Goal: Information Seeking & Learning: Check status

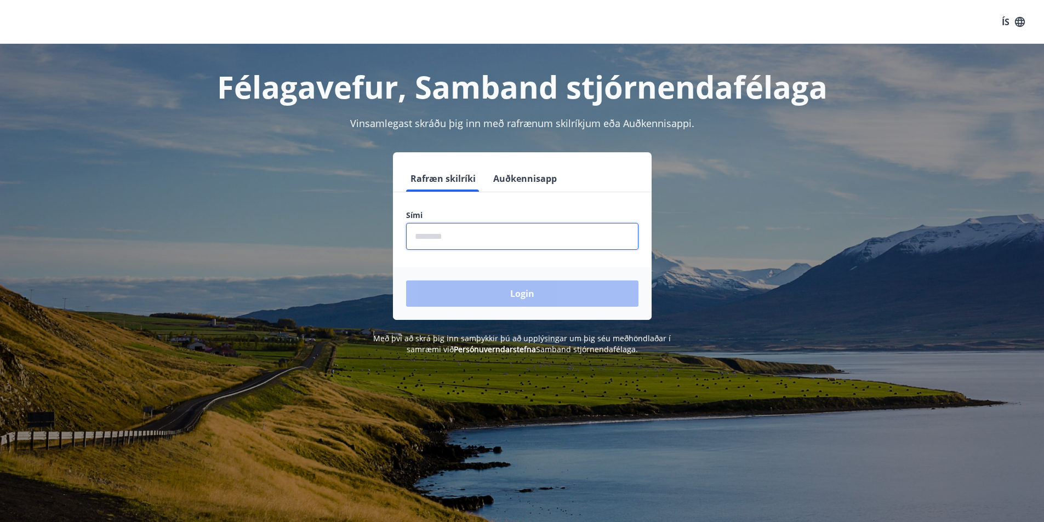
click at [445, 237] on input "phone" at bounding box center [522, 236] width 232 height 27
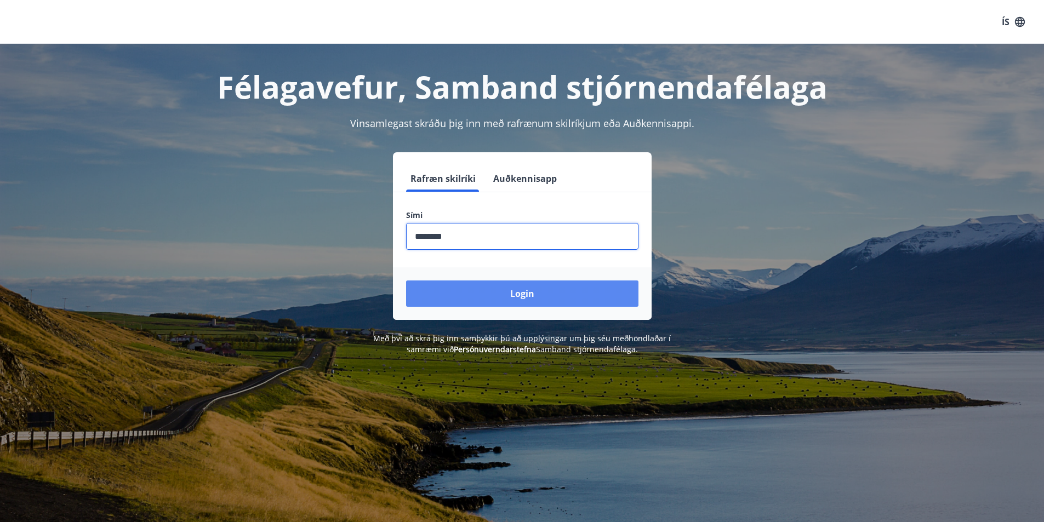
type input "********"
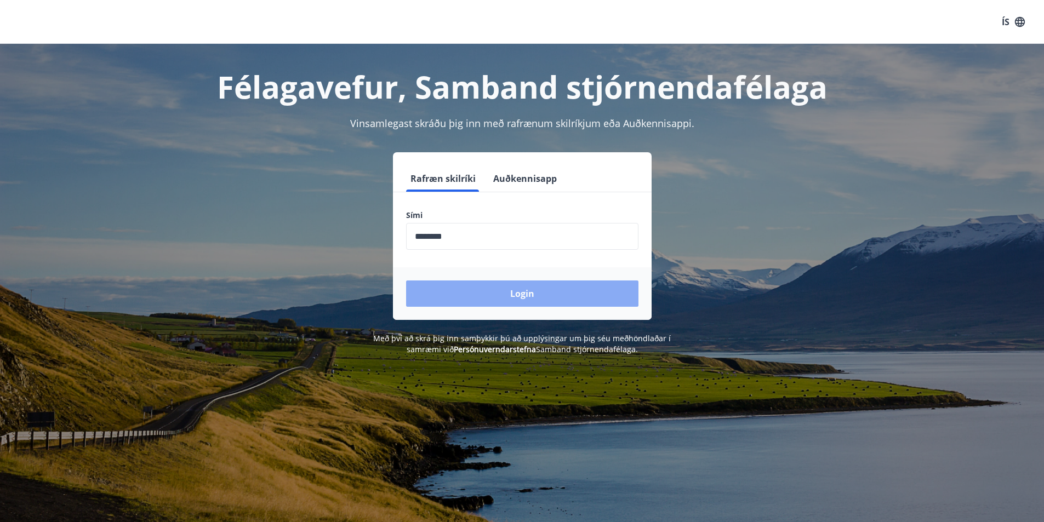
click at [579, 295] on button "Login" at bounding box center [522, 294] width 232 height 26
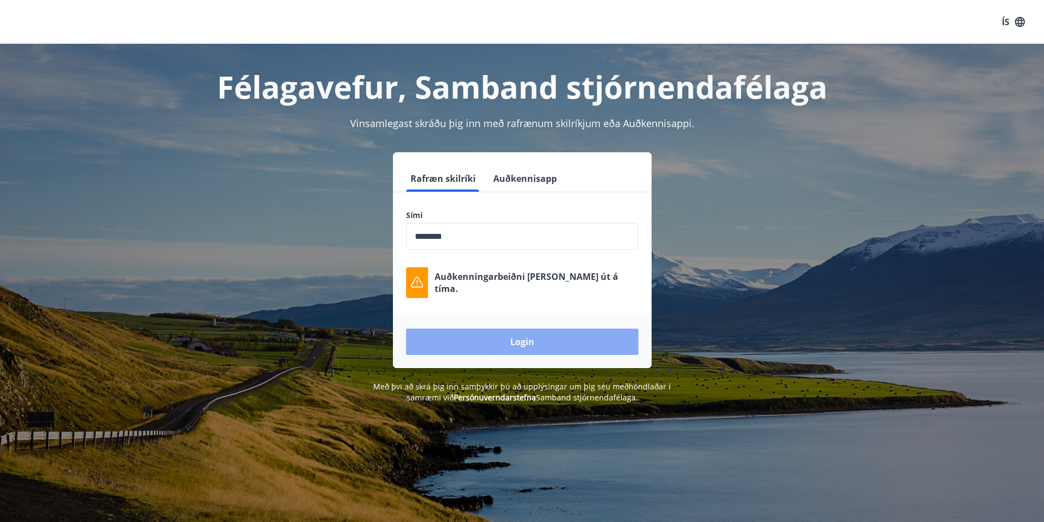
click at [482, 336] on button "Login" at bounding box center [522, 342] width 232 height 26
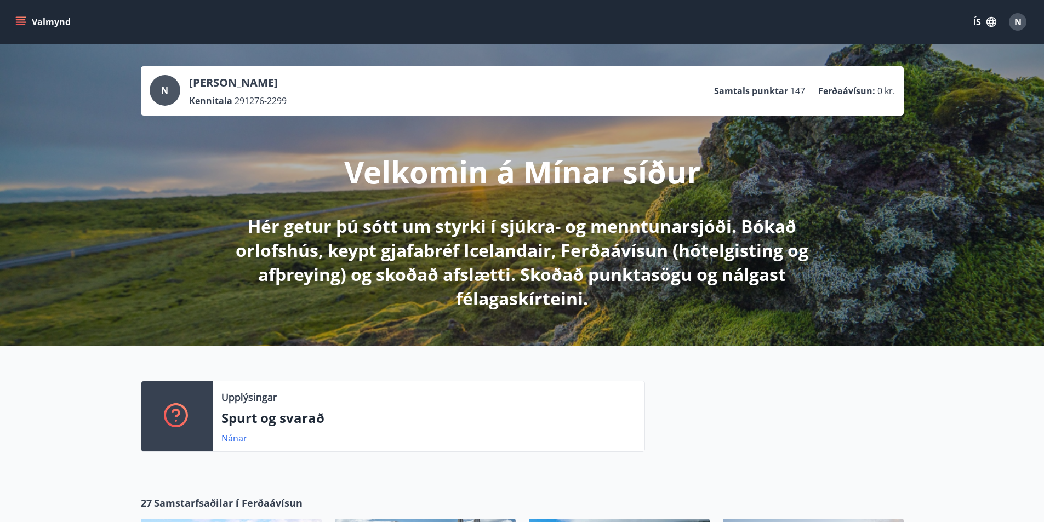
click at [16, 17] on icon "menu" at bounding box center [22, 17] width 12 height 1
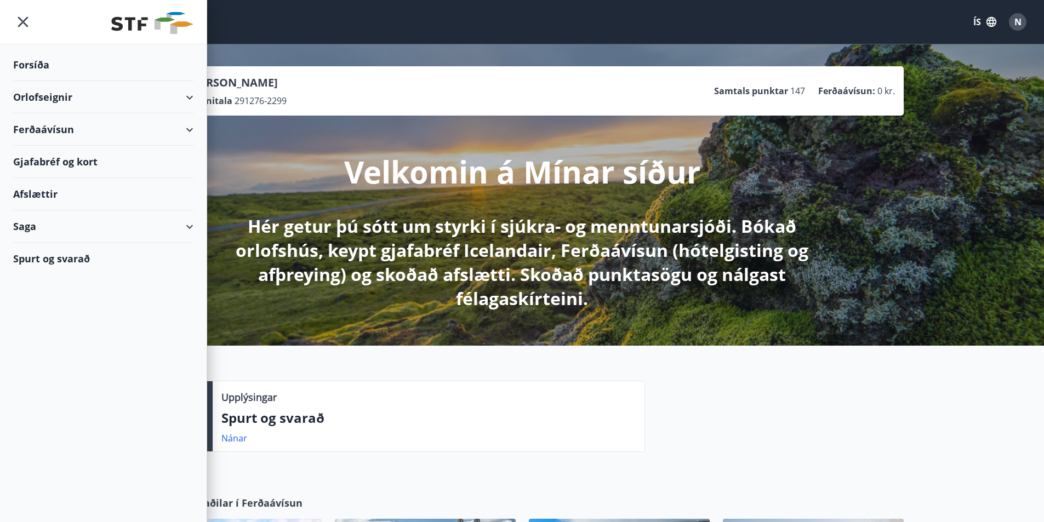
click at [38, 191] on div "Afslættir" at bounding box center [103, 194] width 180 height 32
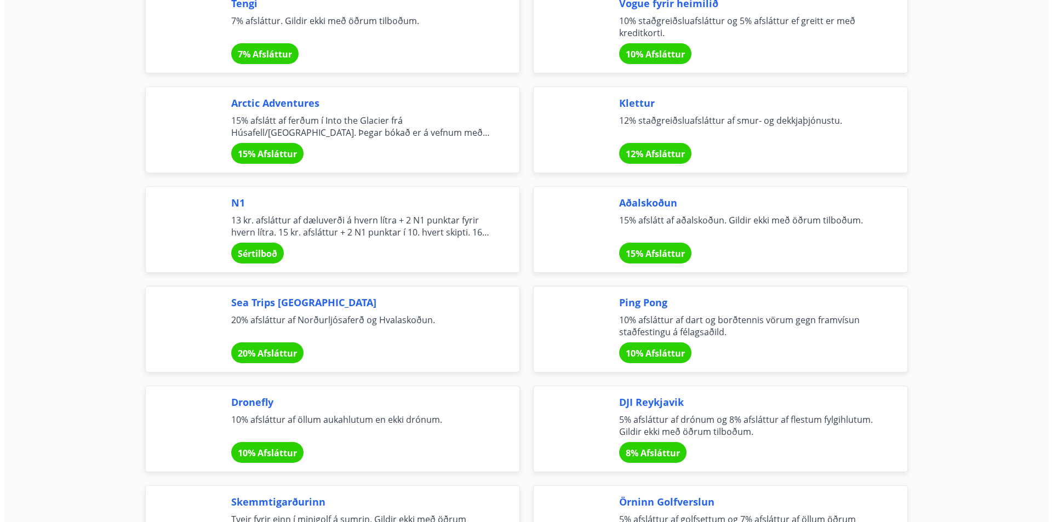
scroll to position [1879, 0]
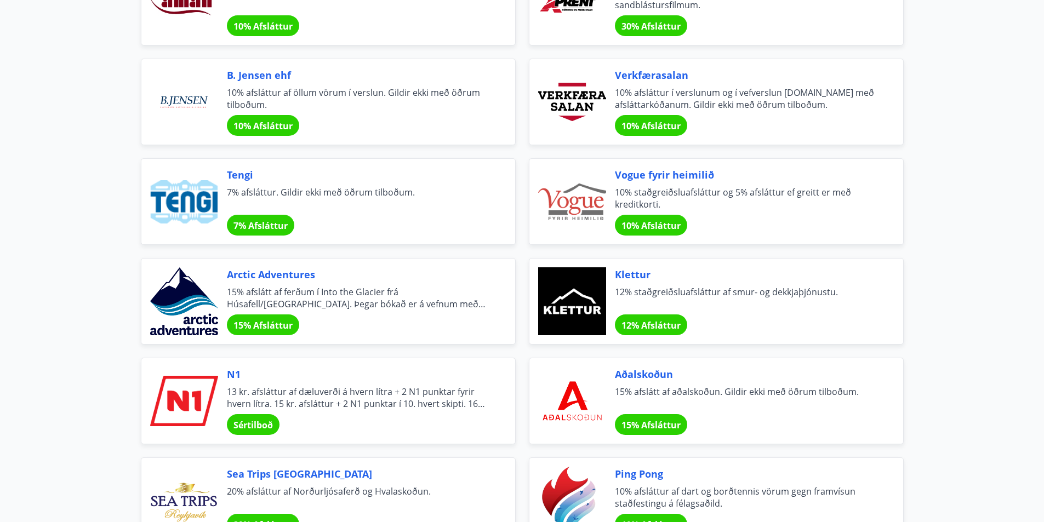
click at [268, 321] on span "15% Afsláttur" at bounding box center [262, 325] width 59 height 12
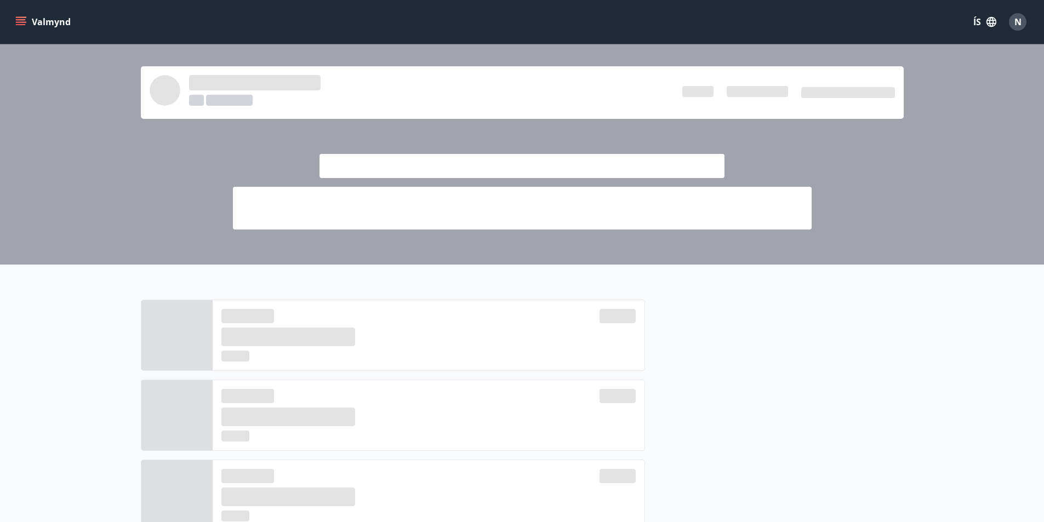
click at [22, 14] on button "Valmynd" at bounding box center [44, 22] width 62 height 20
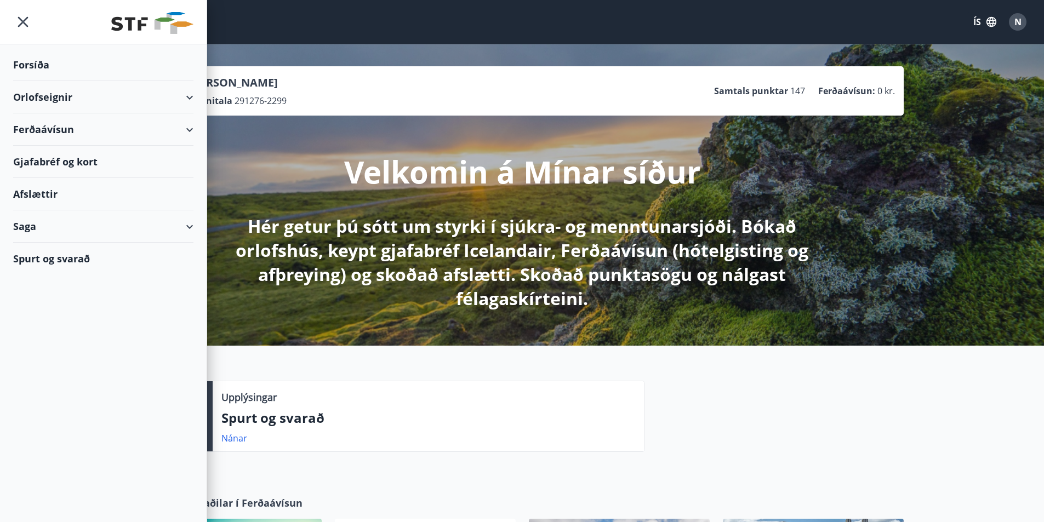
click at [45, 65] on div "Forsíða" at bounding box center [103, 65] width 180 height 32
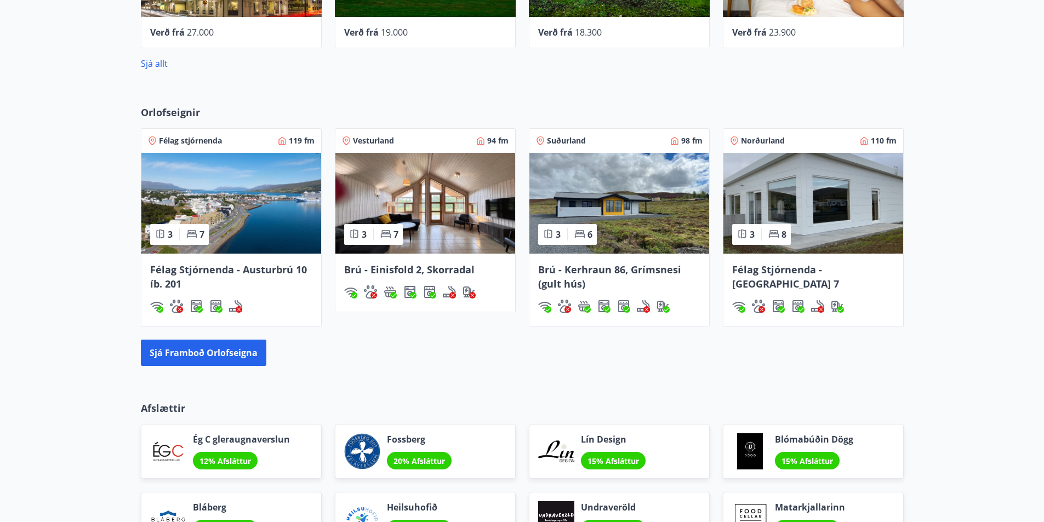
scroll to position [384, 0]
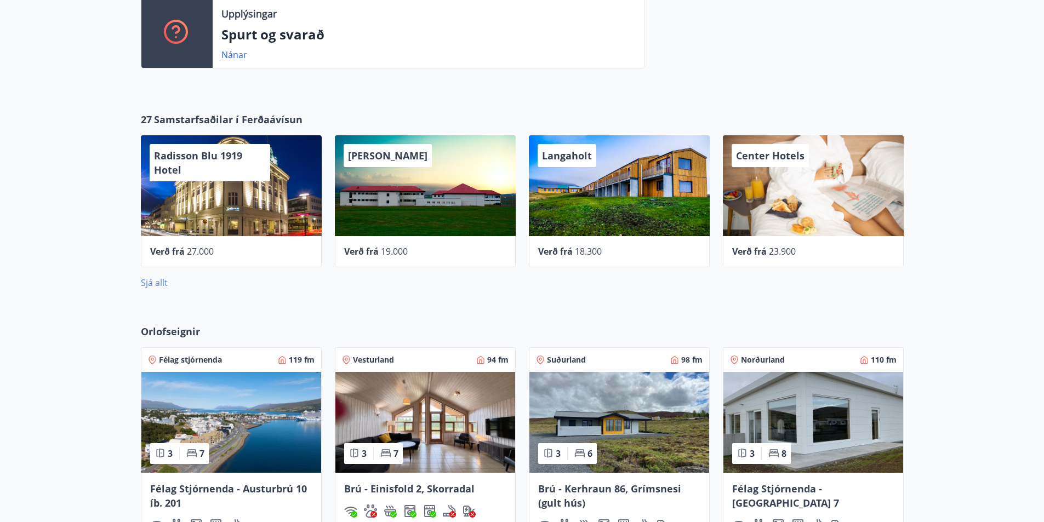
click at [162, 286] on link "Sjá allt" at bounding box center [154, 283] width 27 height 12
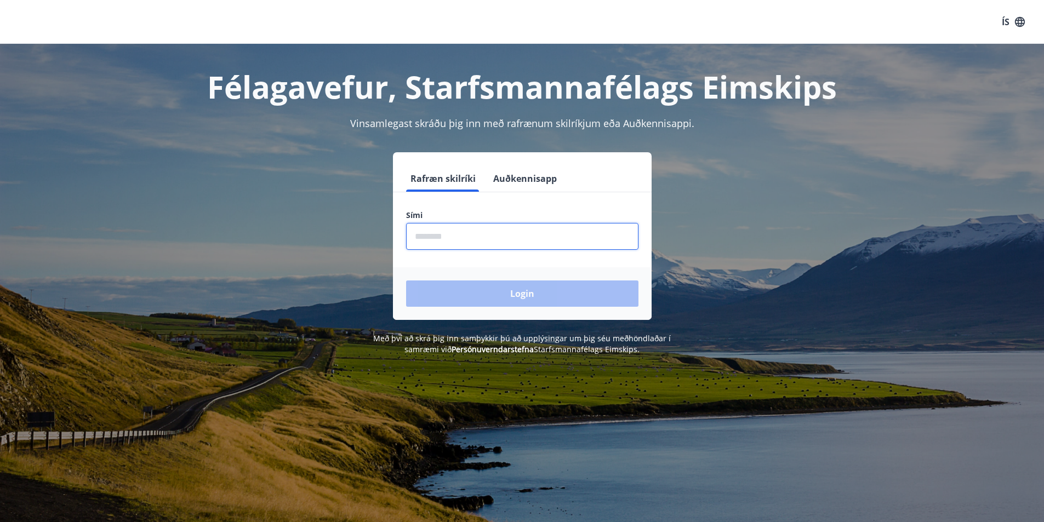
click at [525, 242] on input "phone" at bounding box center [522, 236] width 232 height 27
type input "********"
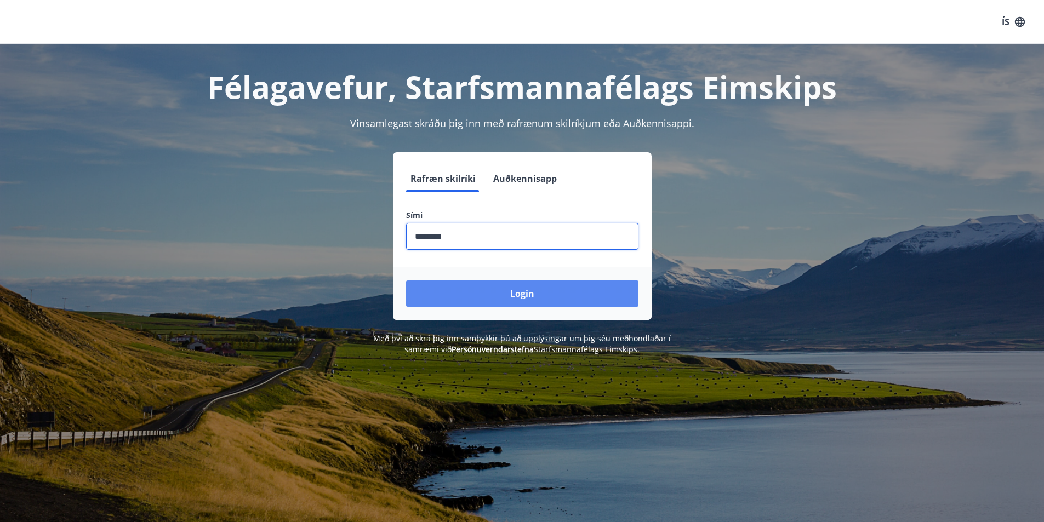
click at [489, 295] on button "Login" at bounding box center [522, 294] width 232 height 26
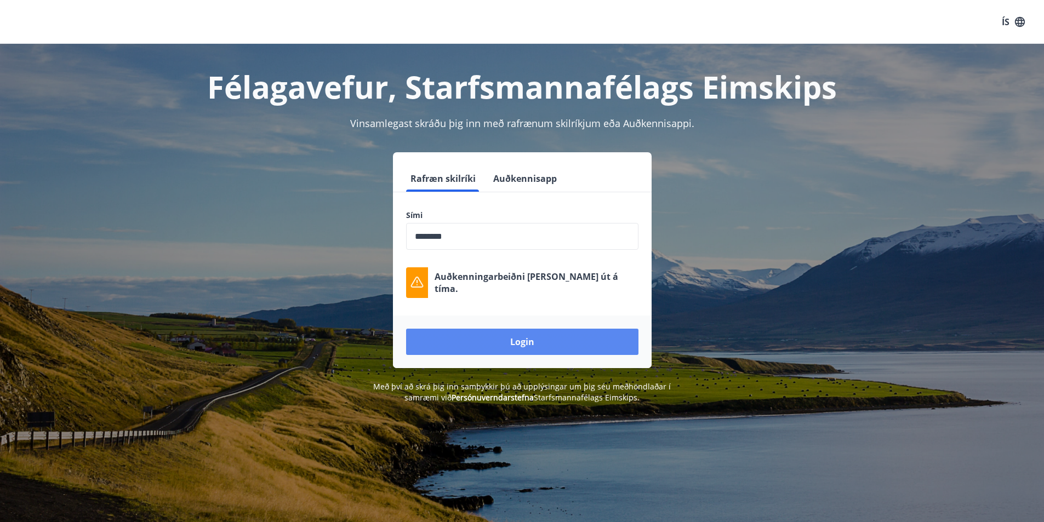
click at [517, 342] on button "Login" at bounding box center [522, 342] width 232 height 26
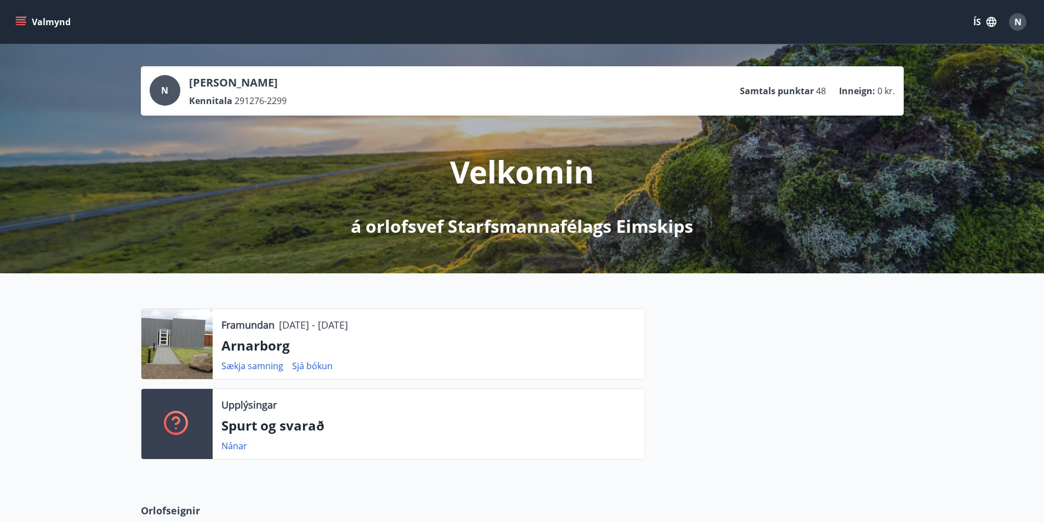
click at [24, 20] on icon "menu" at bounding box center [21, 19] width 10 height 1
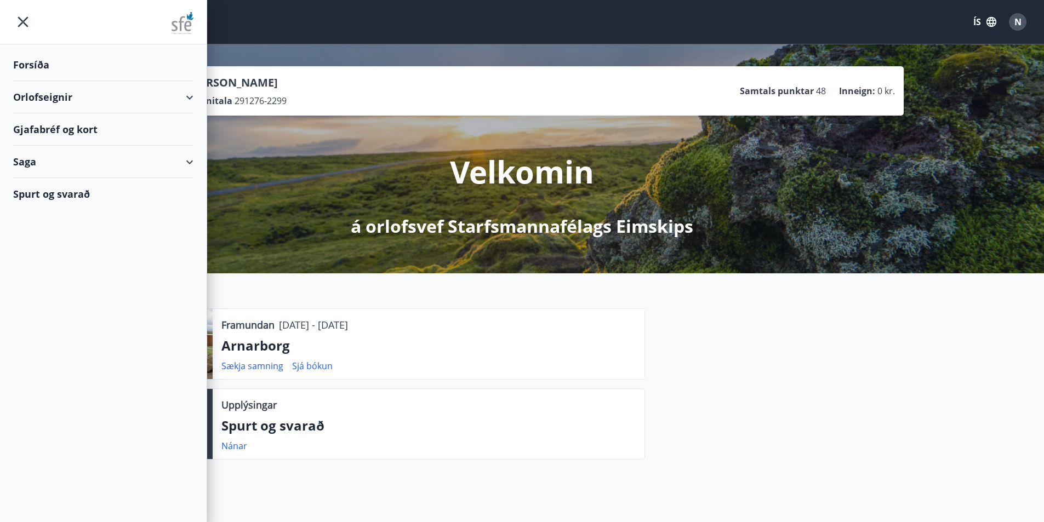
click at [62, 101] on div "Orlofseignir" at bounding box center [103, 97] width 180 height 32
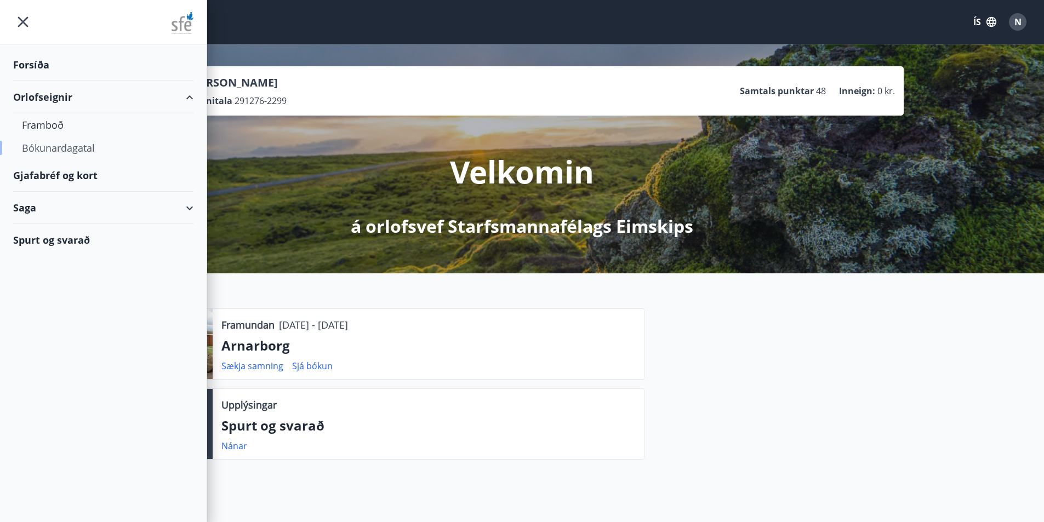
click at [49, 140] on div "Bókunardagatal" at bounding box center [103, 147] width 163 height 23
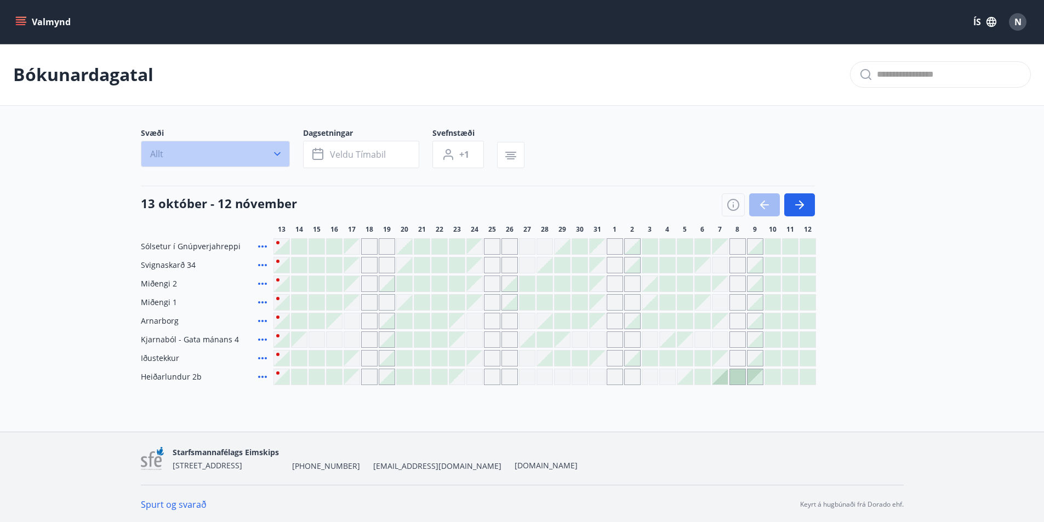
click at [279, 150] on icon "button" at bounding box center [277, 153] width 11 height 11
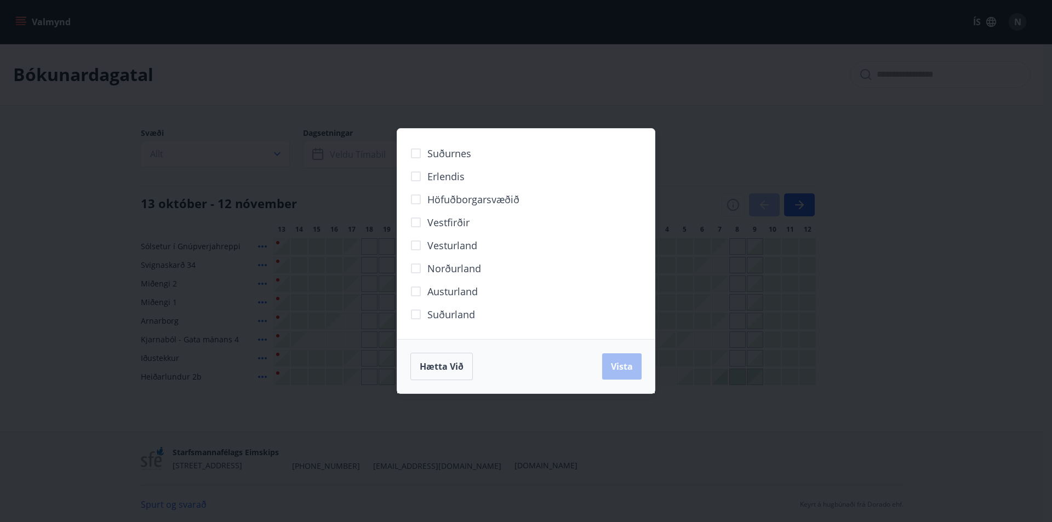
click at [443, 245] on span "Vesturland" at bounding box center [452, 245] width 50 height 14
click at [624, 369] on span "Vista" at bounding box center [622, 367] width 22 height 12
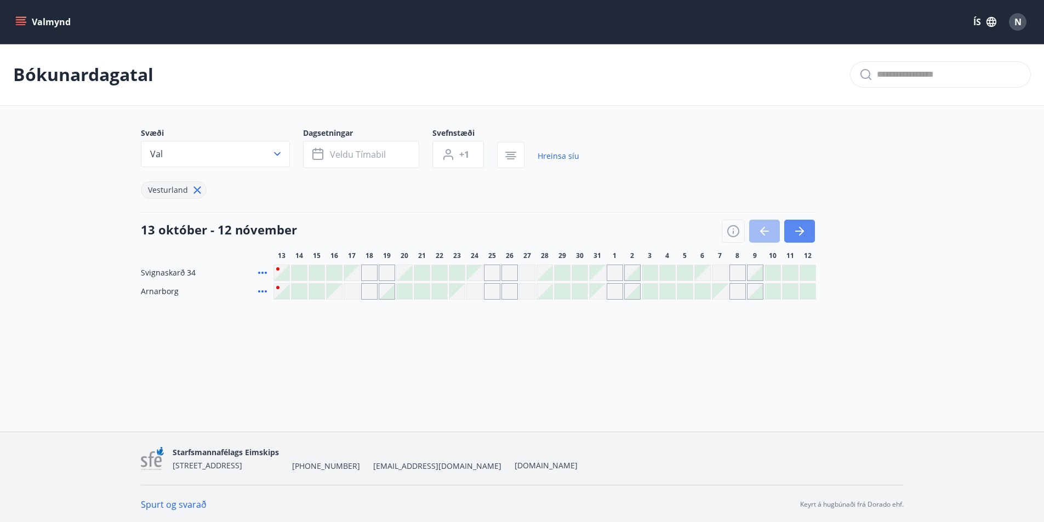
click at [797, 227] on icon "button" at bounding box center [799, 231] width 13 height 13
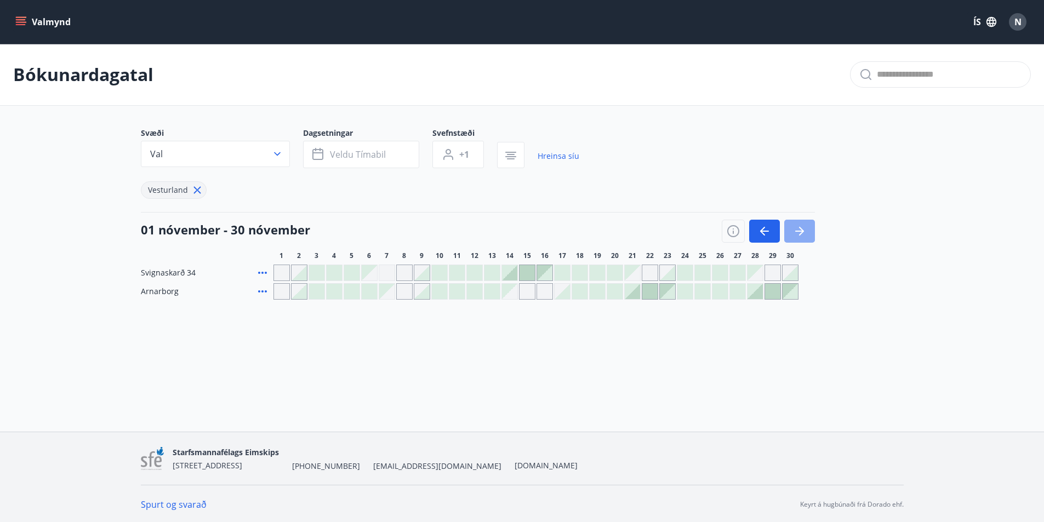
click at [794, 228] on icon "button" at bounding box center [799, 231] width 13 height 13
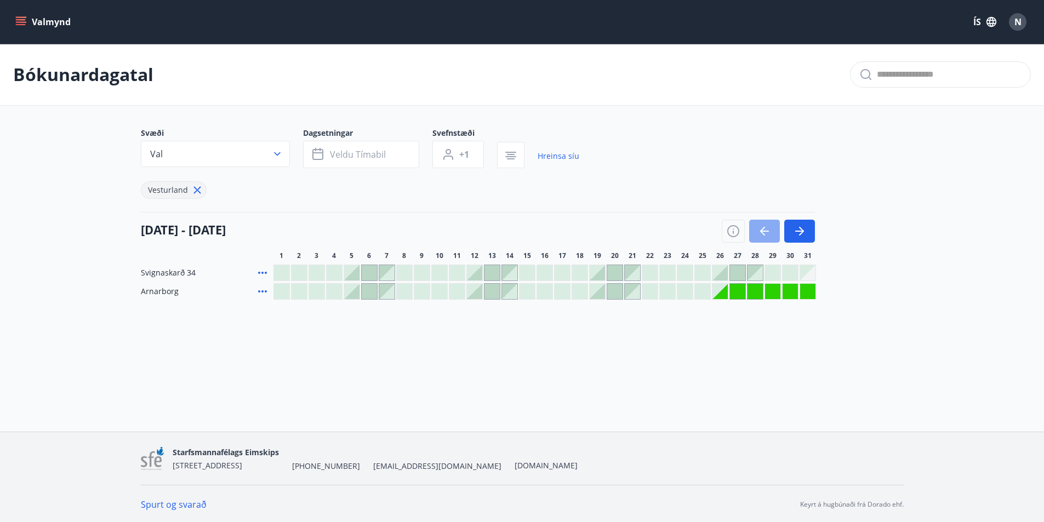
click at [754, 227] on button "button" at bounding box center [764, 231] width 31 height 23
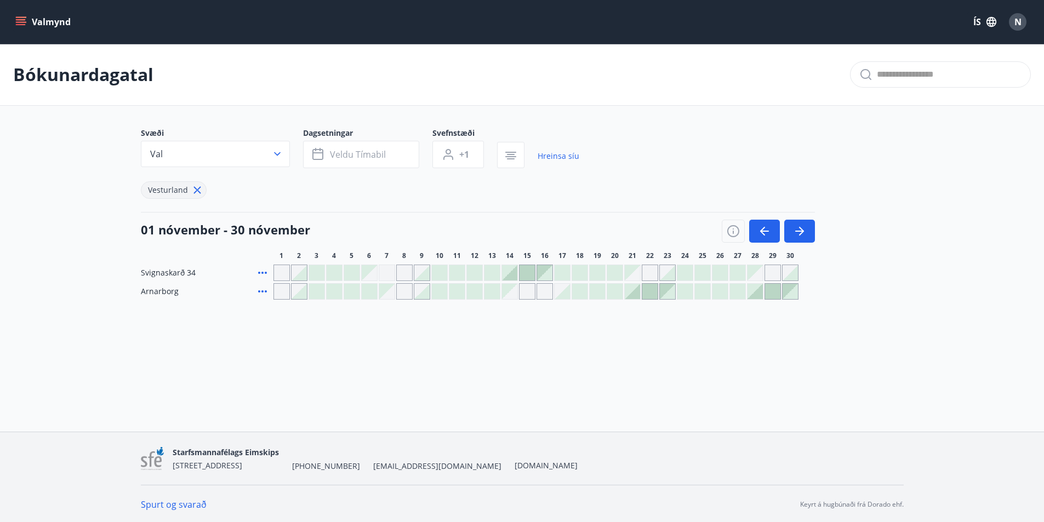
click at [512, 272] on div at bounding box center [509, 272] width 15 height 15
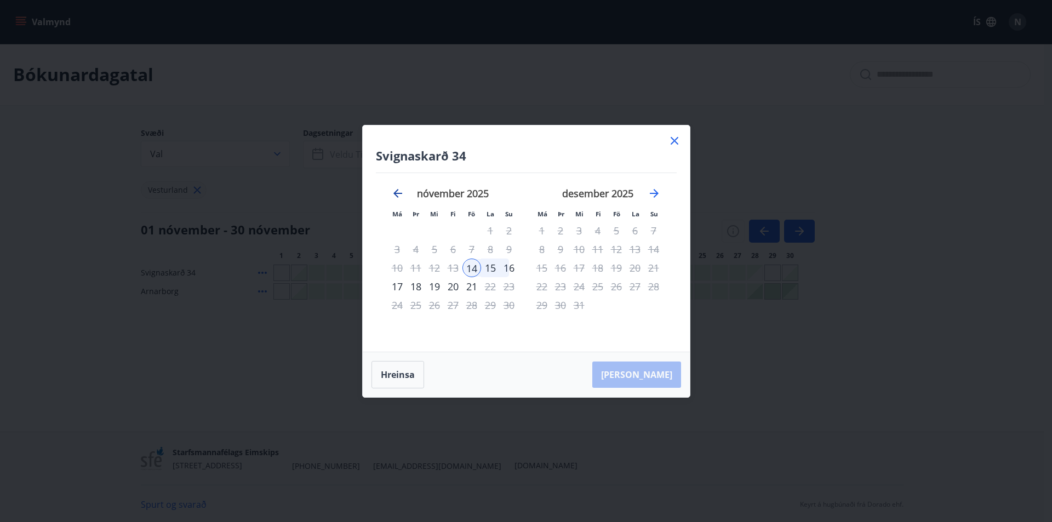
click at [398, 188] on icon "Move backward to switch to the previous month." at bounding box center [397, 193] width 13 height 13
click at [507, 326] on div "október 2025 1 2 3 4 5 6 7 8 9 10 11 12 13 14 15 16 17 18 19 20 21 22 23 24 25 …" at bounding box center [453, 263] width 145 height 180
click at [399, 192] on icon "Move backward to switch to the previous month." at bounding box center [397, 193] width 13 height 13
click at [656, 192] on icon "Move forward to switch to the next month." at bounding box center [654, 193] width 13 height 13
click at [655, 190] on icon "Move forward to switch to the next month." at bounding box center [654, 193] width 13 height 13
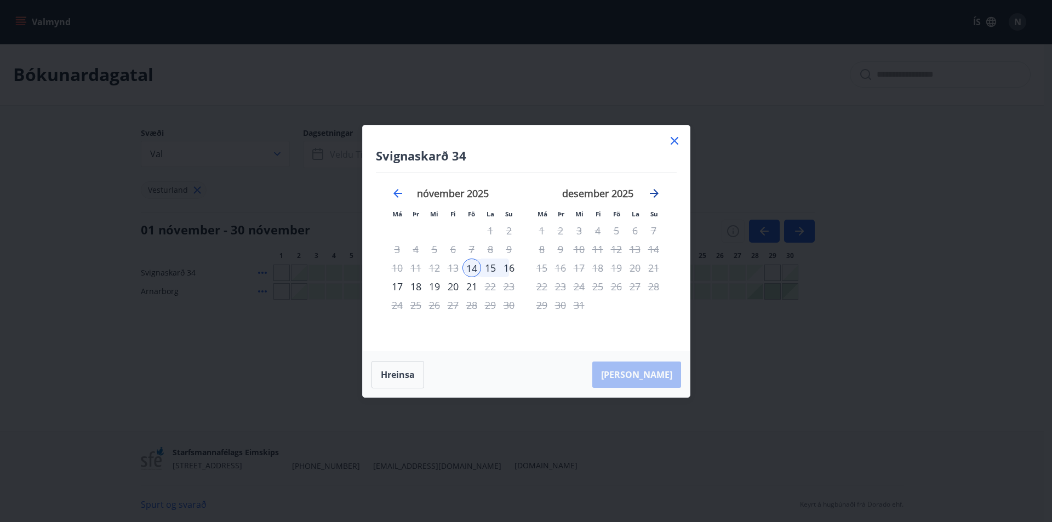
click at [655, 190] on icon "Move forward to switch to the next month." at bounding box center [654, 193] width 13 height 13
click at [656, 190] on icon "Move forward to switch to the next month." at bounding box center [654, 193] width 13 height 13
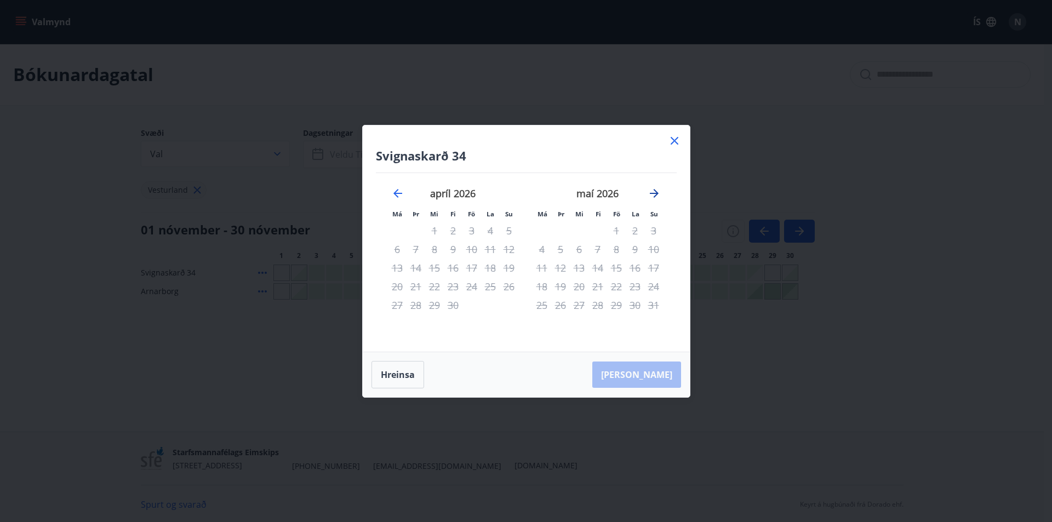
click at [656, 190] on icon "Move forward to switch to the next month." at bounding box center [654, 193] width 13 height 13
click at [671, 142] on icon at bounding box center [674, 140] width 13 height 13
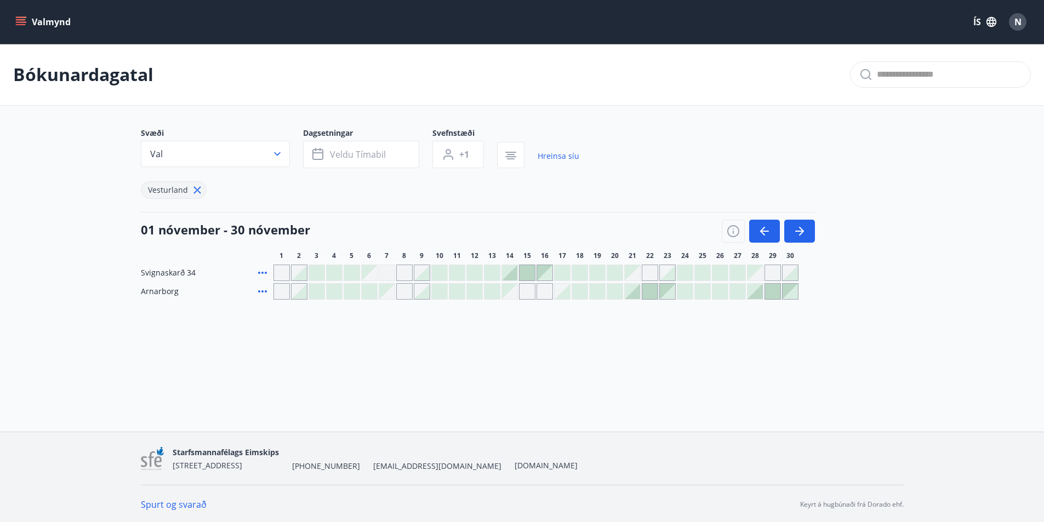
click at [282, 290] on div "Gráir dagar eru ekki bókanlegir" at bounding box center [281, 291] width 16 height 16
click at [630, 289] on div at bounding box center [632, 291] width 15 height 15
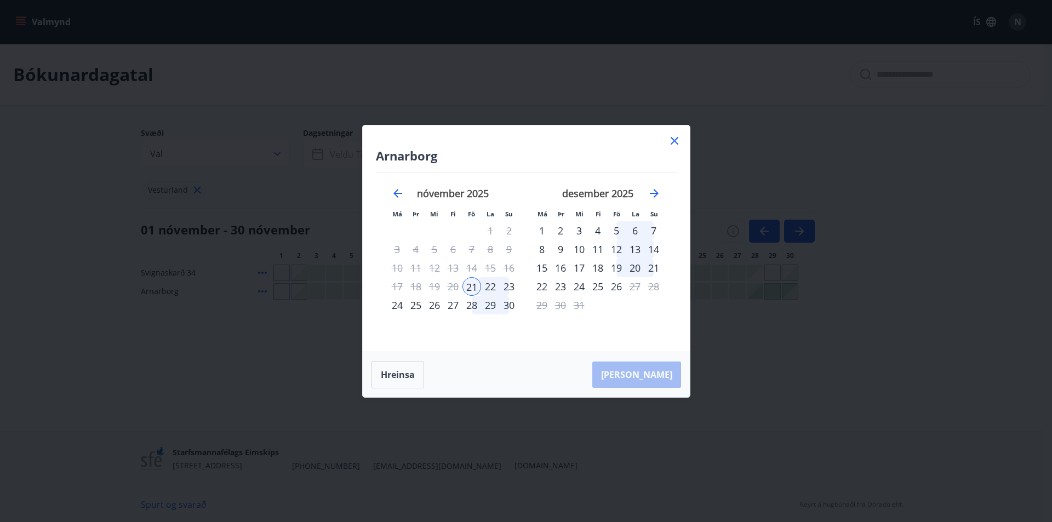
click at [490, 287] on div "22" at bounding box center [490, 286] width 19 height 19
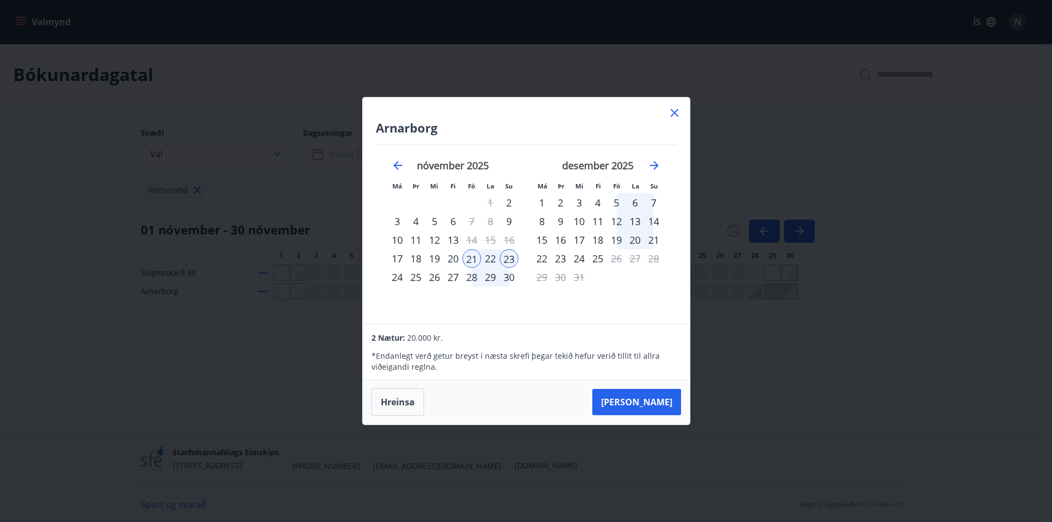
click at [617, 204] on div "5" at bounding box center [616, 202] width 19 height 19
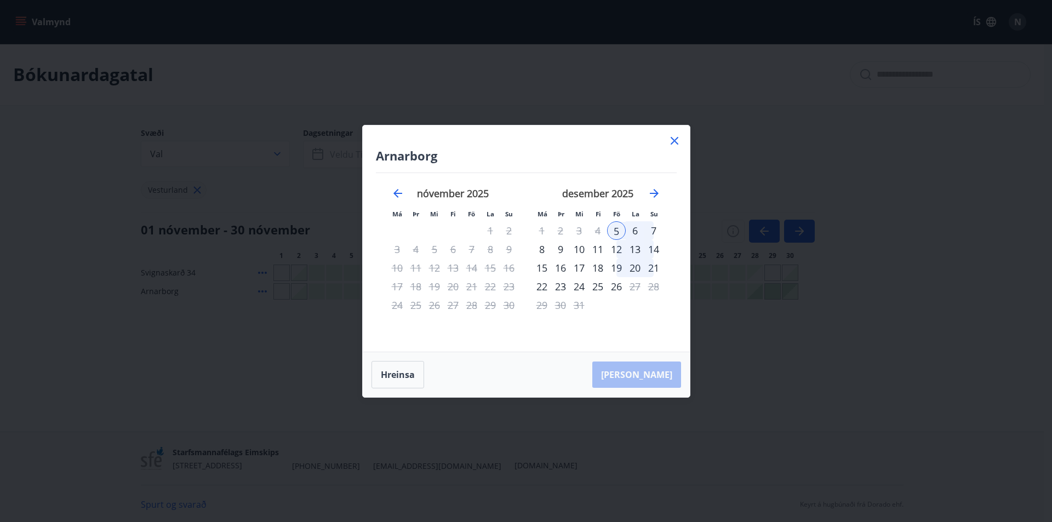
click at [656, 228] on div "7" at bounding box center [653, 230] width 19 height 19
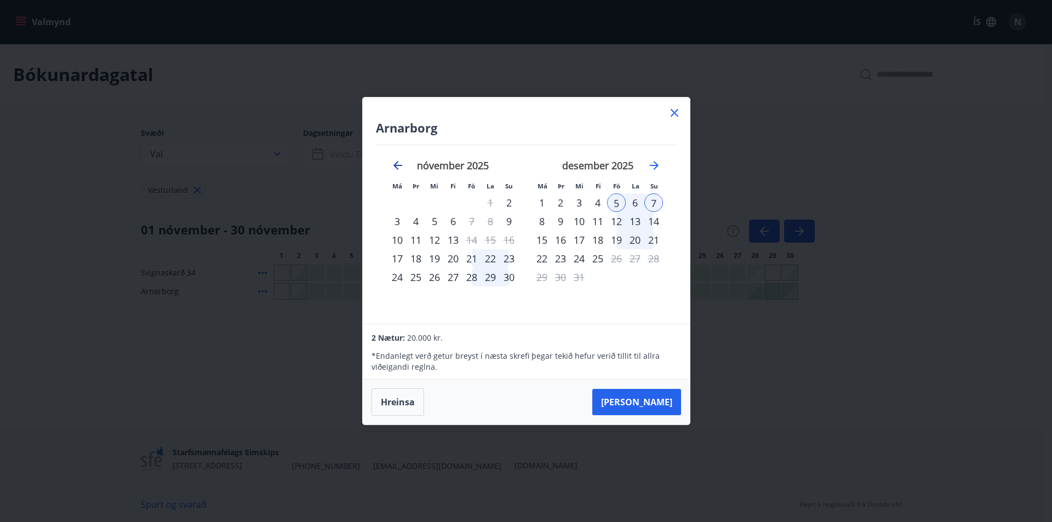
click at [394, 165] on icon "Move backward to switch to the previous month." at bounding box center [397, 165] width 9 height 9
click at [656, 160] on icon "Move forward to switch to the next month." at bounding box center [654, 165] width 13 height 13
click at [673, 113] on icon at bounding box center [674, 112] width 13 height 13
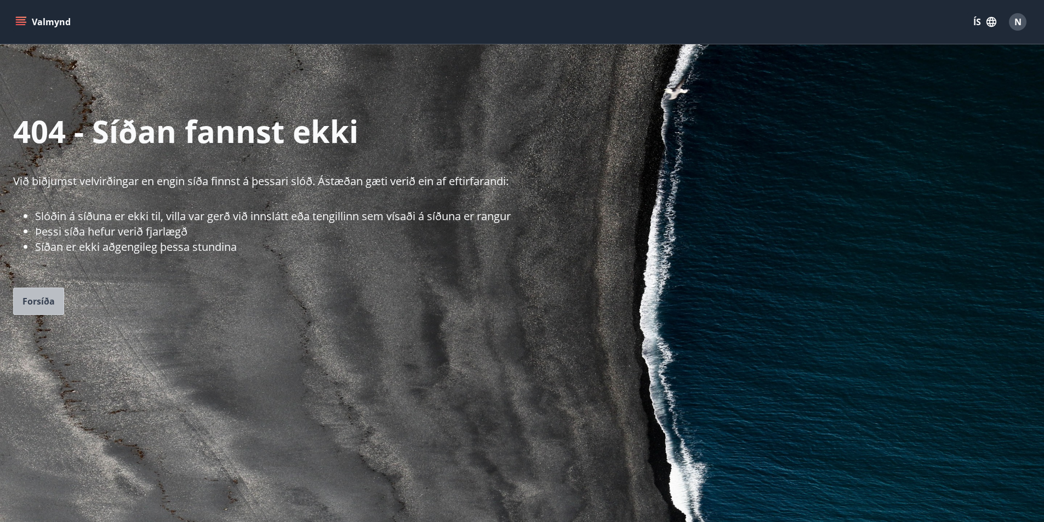
click at [52, 305] on span "Forsíða" at bounding box center [38, 301] width 32 height 12
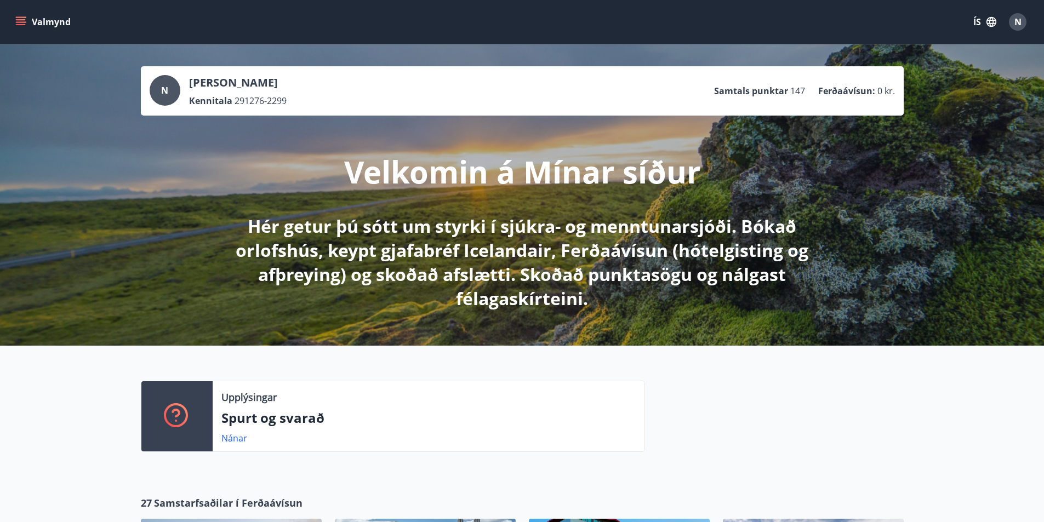
click at [25, 19] on icon "menu" at bounding box center [20, 21] width 11 height 11
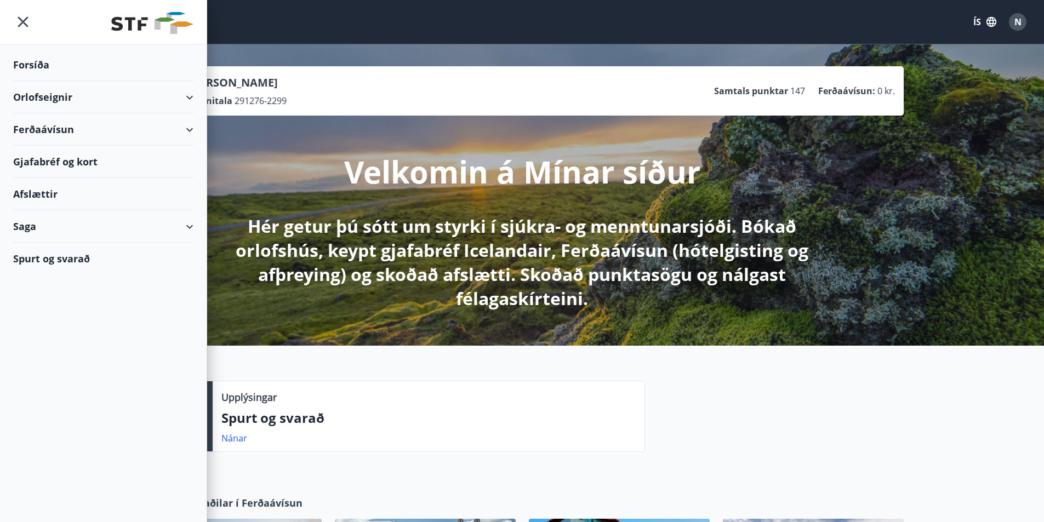
click at [187, 225] on div "Saga" at bounding box center [103, 226] width 180 height 32
click at [47, 360] on div "Styrkjasaga" at bounding box center [103, 369] width 163 height 23
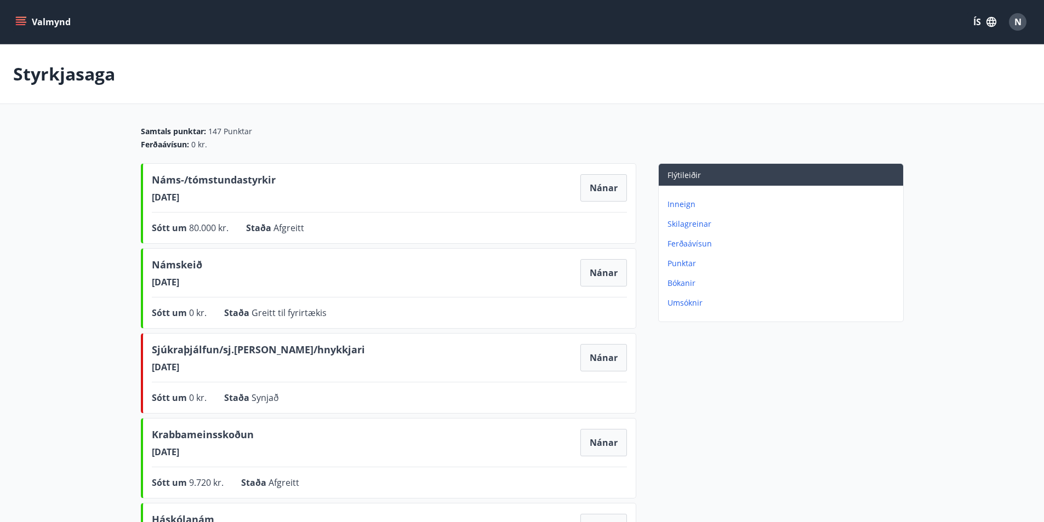
click at [680, 304] on p "Umsóknir" at bounding box center [782, 303] width 231 height 11
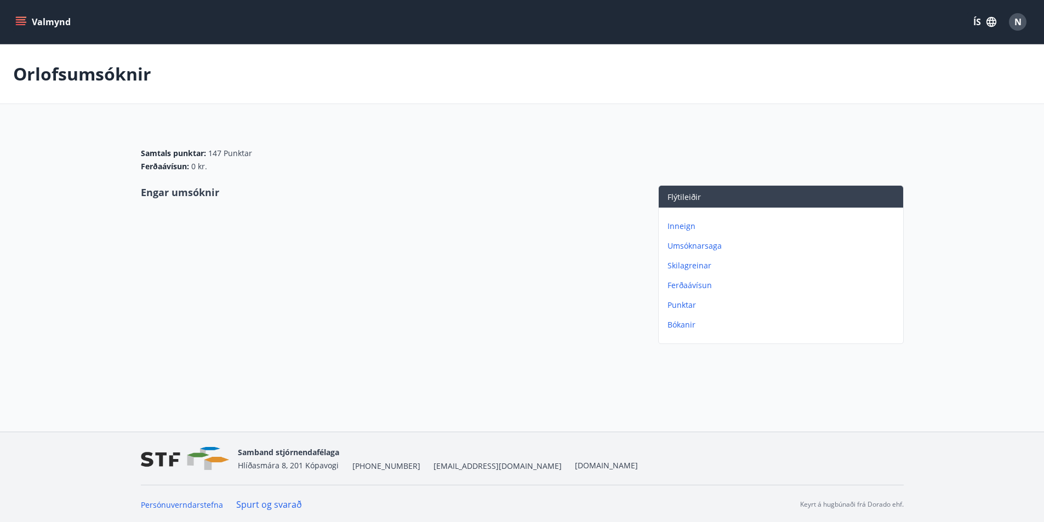
click at [690, 246] on p "Umsóknarsaga" at bounding box center [782, 246] width 231 height 11
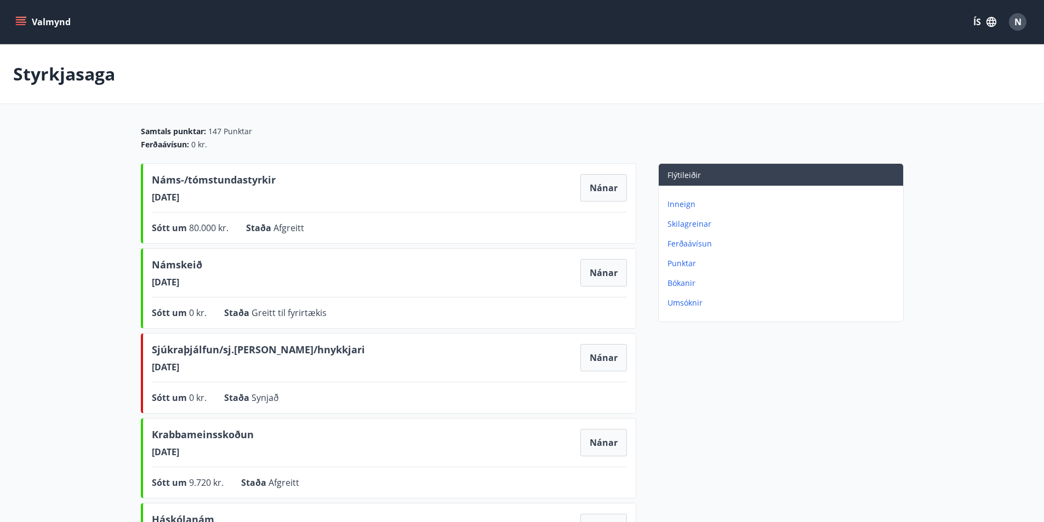
click at [687, 264] on p "Punktar" at bounding box center [782, 263] width 231 height 11
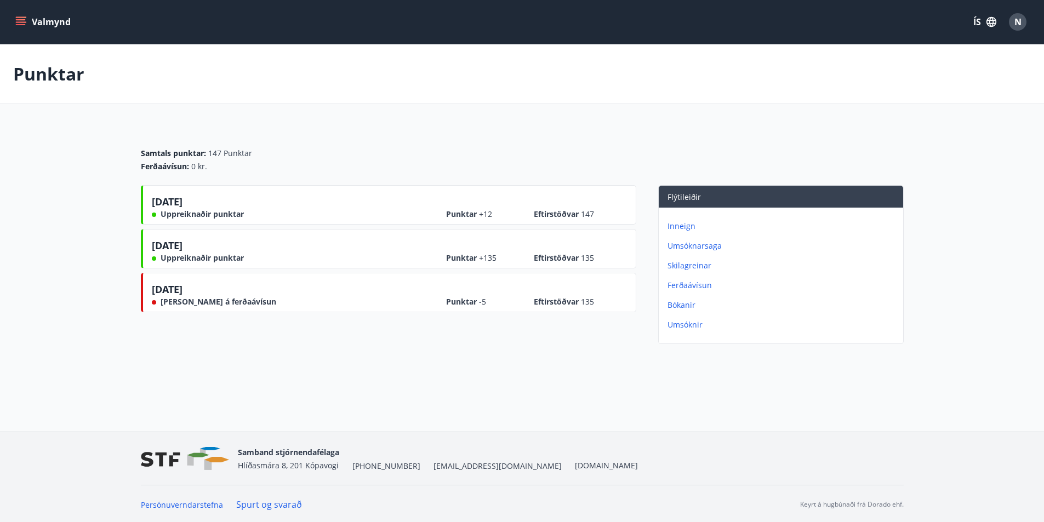
click at [685, 227] on p "Inneign" at bounding box center [782, 226] width 231 height 11
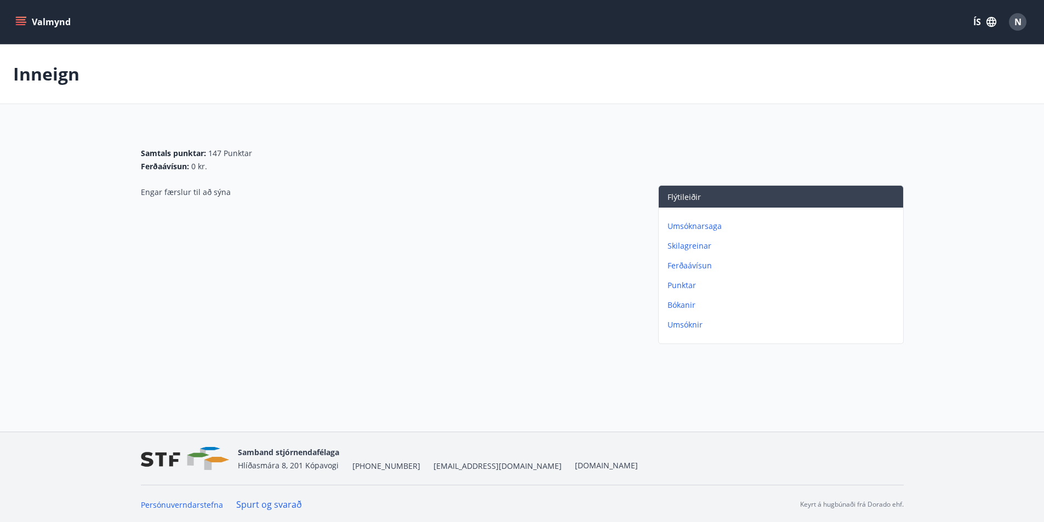
click at [682, 327] on p "Umsóknir" at bounding box center [782, 324] width 231 height 11
click at [684, 284] on p "Ferðaávísun" at bounding box center [782, 285] width 231 height 11
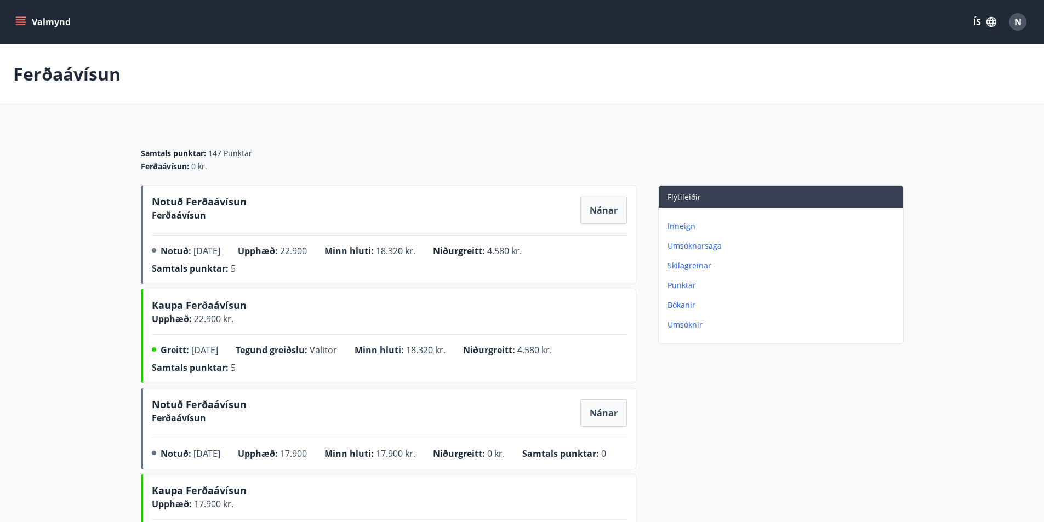
click at [21, 14] on button "Valmynd" at bounding box center [44, 22] width 62 height 20
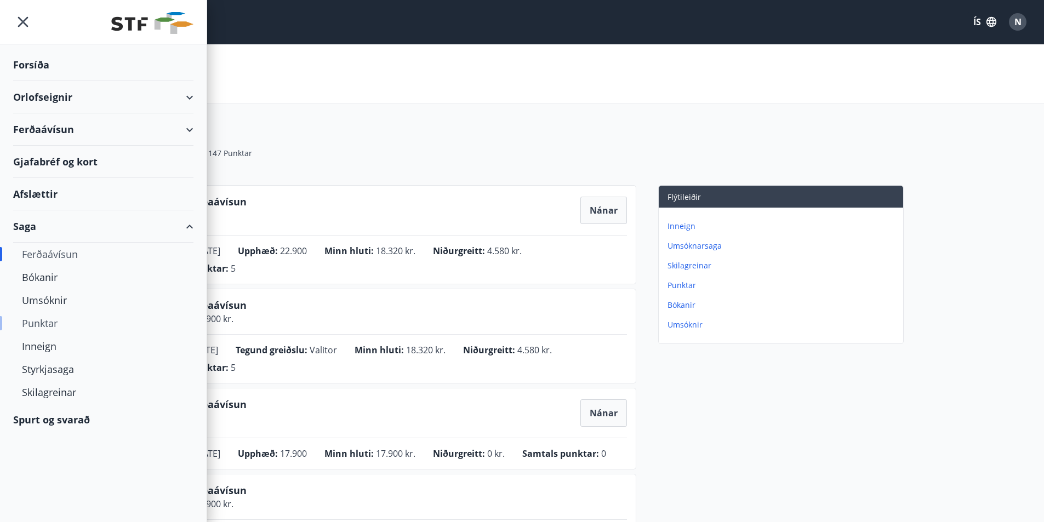
click at [46, 324] on div "Punktar" at bounding box center [103, 323] width 163 height 23
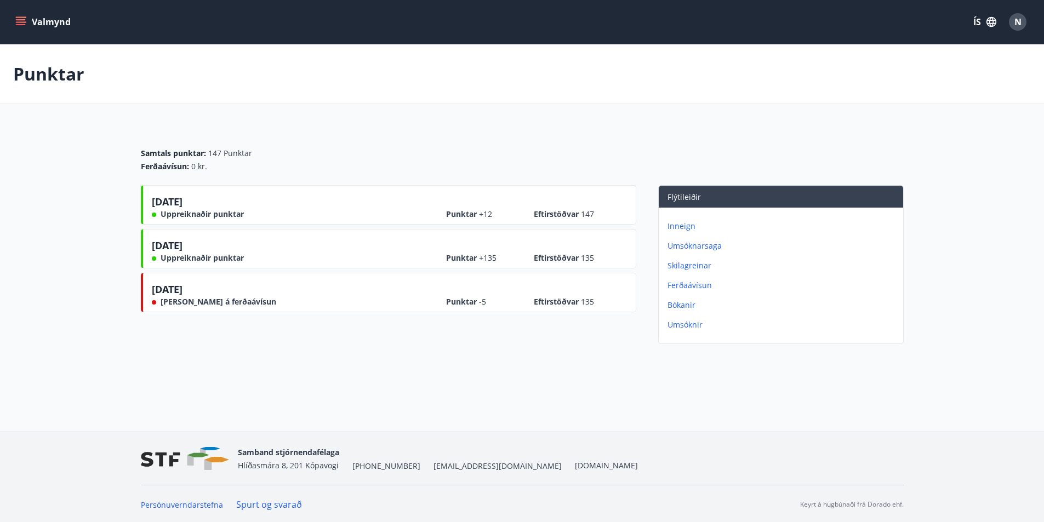
click at [691, 308] on p "Bókanir" at bounding box center [782, 305] width 231 height 11
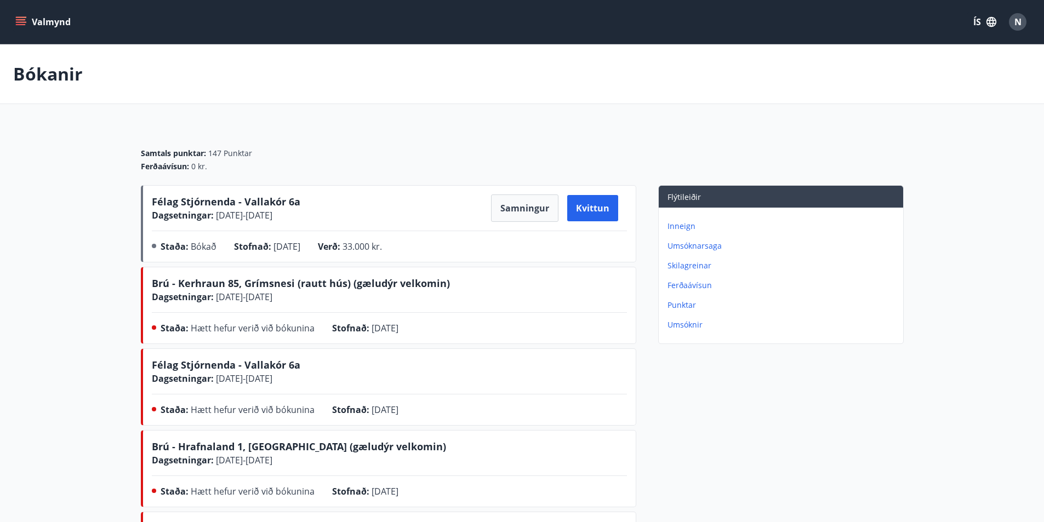
click at [692, 302] on p "Punktar" at bounding box center [782, 305] width 231 height 11
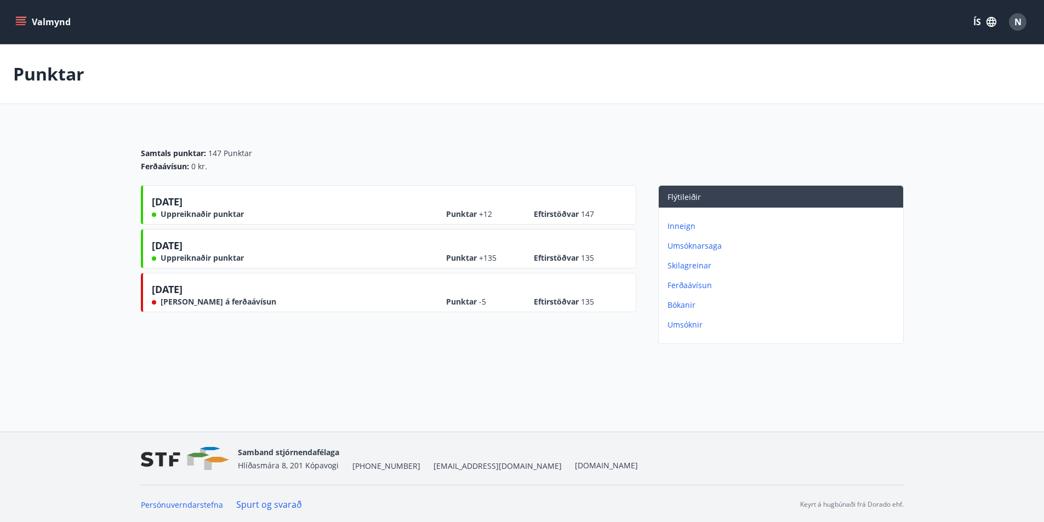
click at [675, 326] on p "Umsóknir" at bounding box center [782, 324] width 231 height 11
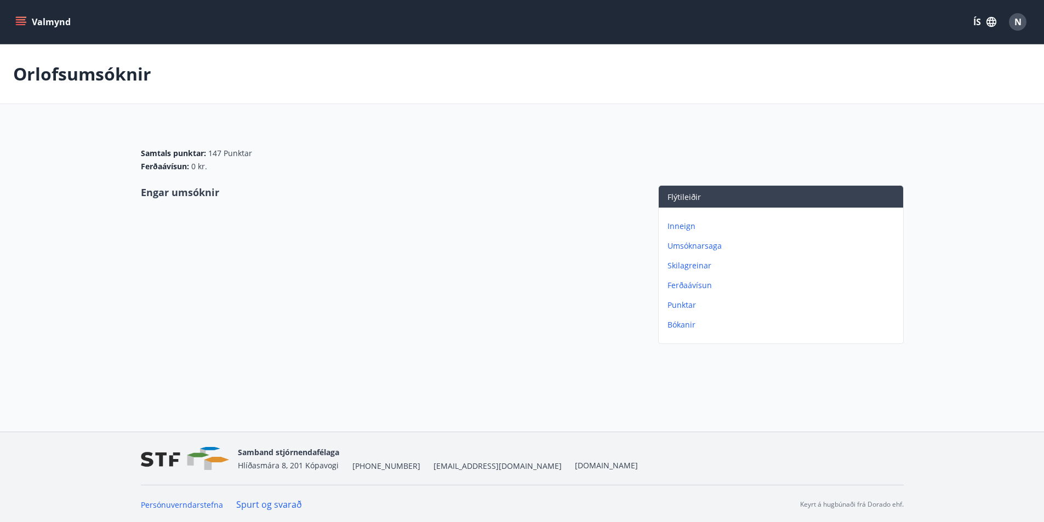
click at [4, 28] on div "Valmynd ÍS N" at bounding box center [522, 22] width 1044 height 44
click at [19, 21] on icon "menu" at bounding box center [20, 21] width 11 height 11
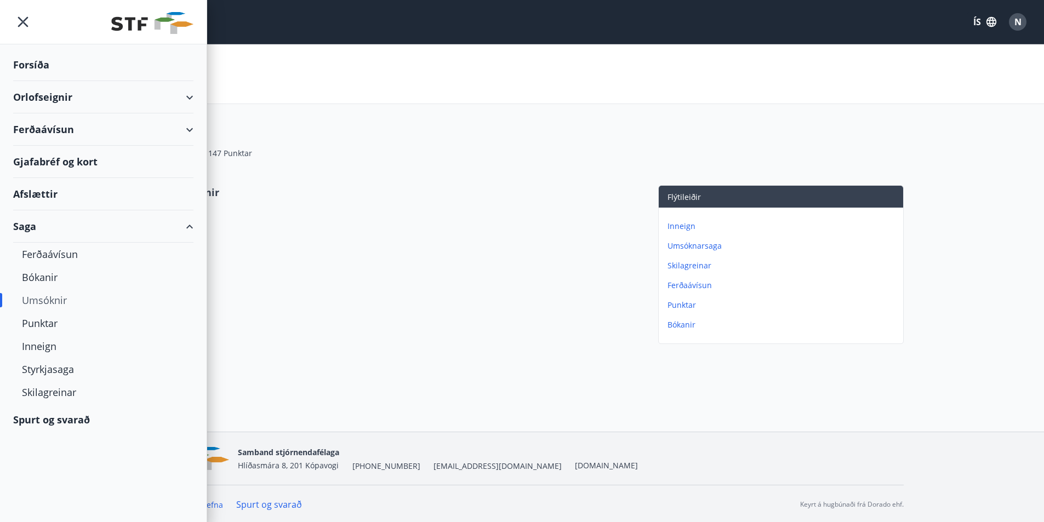
click at [121, 131] on div "Ferðaávísun" at bounding box center [103, 129] width 180 height 32
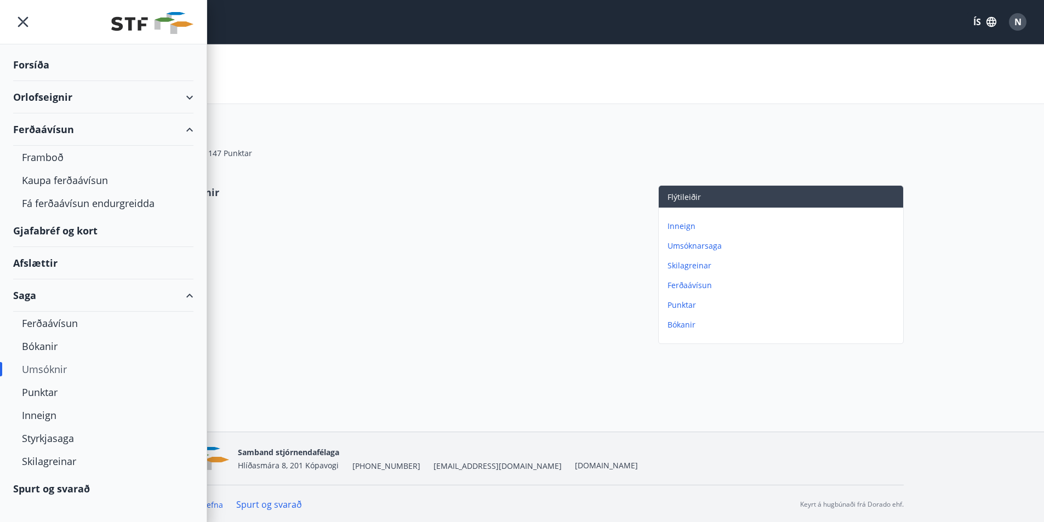
click at [191, 97] on div "Orlofseignir" at bounding box center [103, 97] width 180 height 32
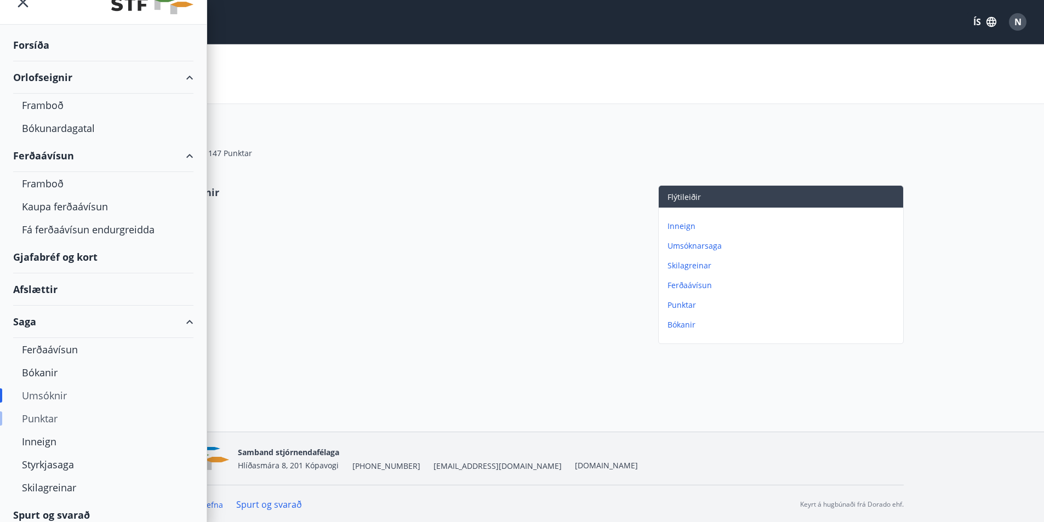
scroll to position [28, 0]
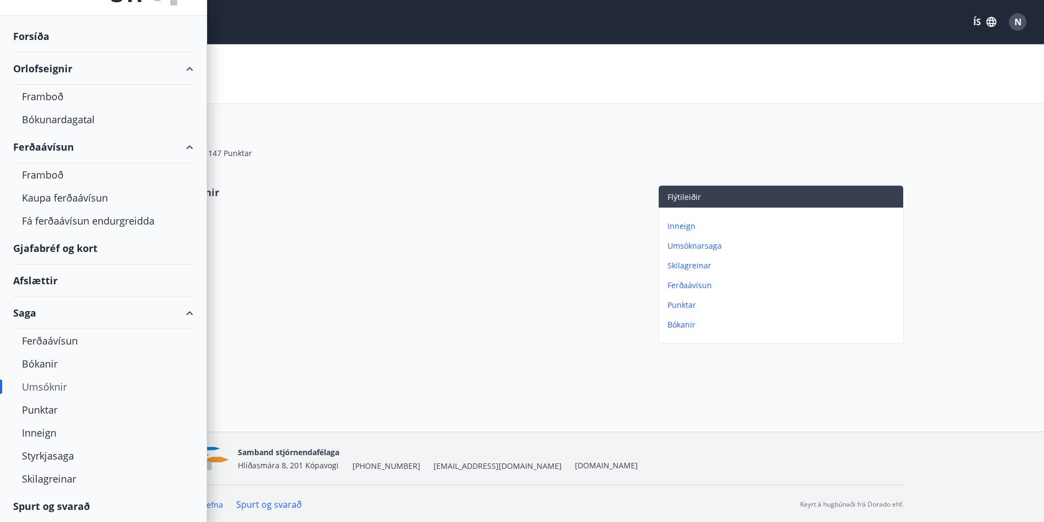
click at [54, 386] on div "Umsóknir" at bounding box center [103, 386] width 163 height 23
click at [42, 22] on div "Forsíða" at bounding box center [103, 36] width 180 height 32
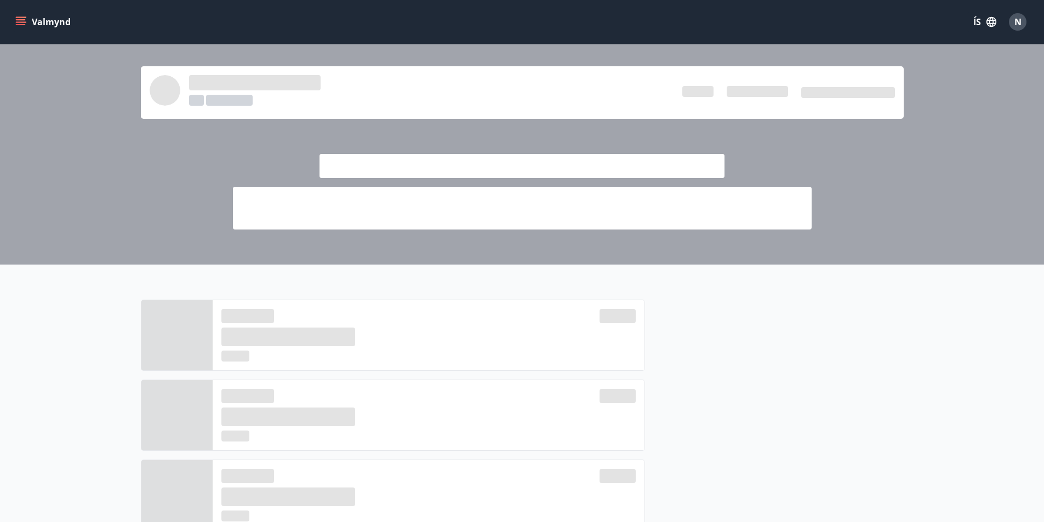
click at [21, 20] on icon "menu" at bounding box center [21, 19] width 10 height 1
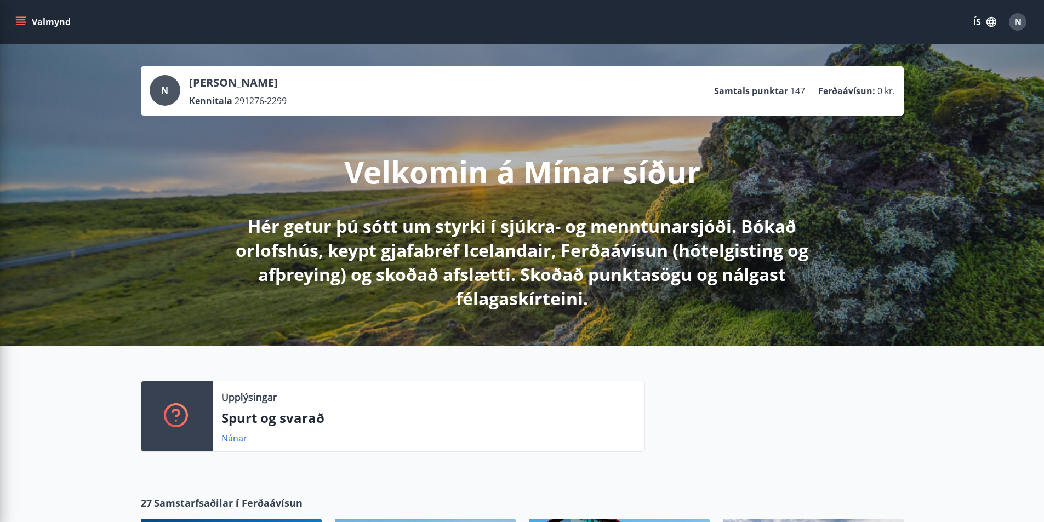
click at [399, 150] on div "Velkomin á Mínar síður Hér getur þú sótt um styrki í sjúkra- og menntunarsjóði.…" at bounding box center [522, 213] width 614 height 195
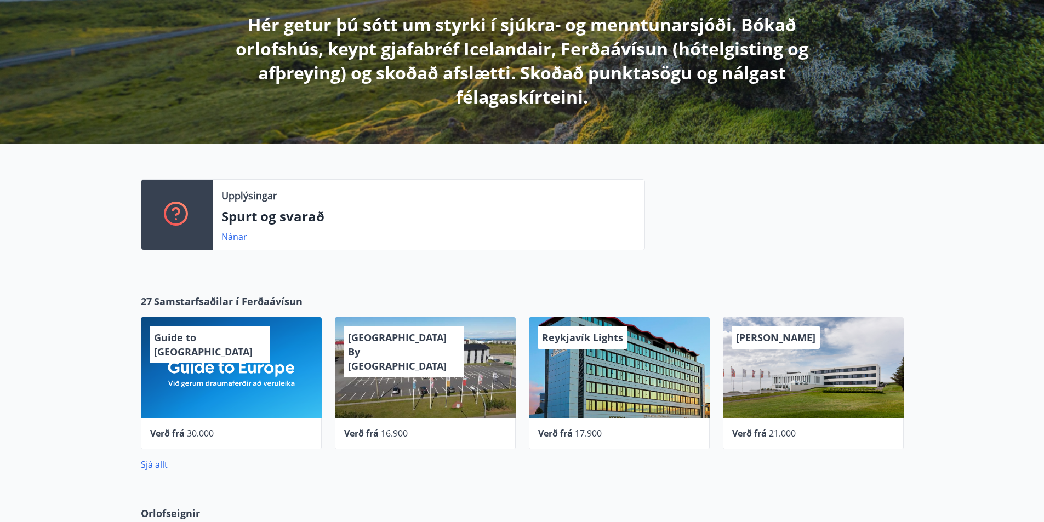
scroll to position [243, 0]
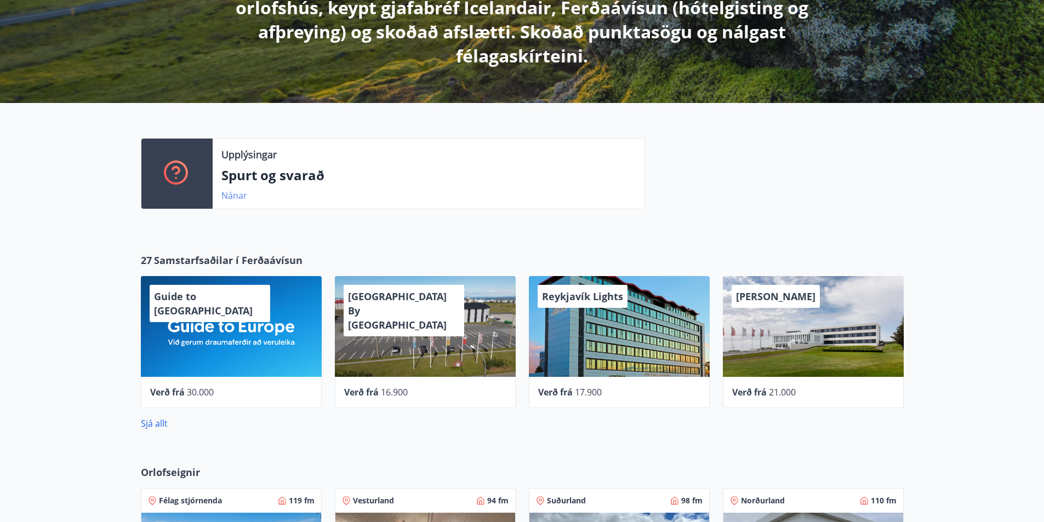
click at [231, 194] on link "Nánar" at bounding box center [234, 196] width 26 height 12
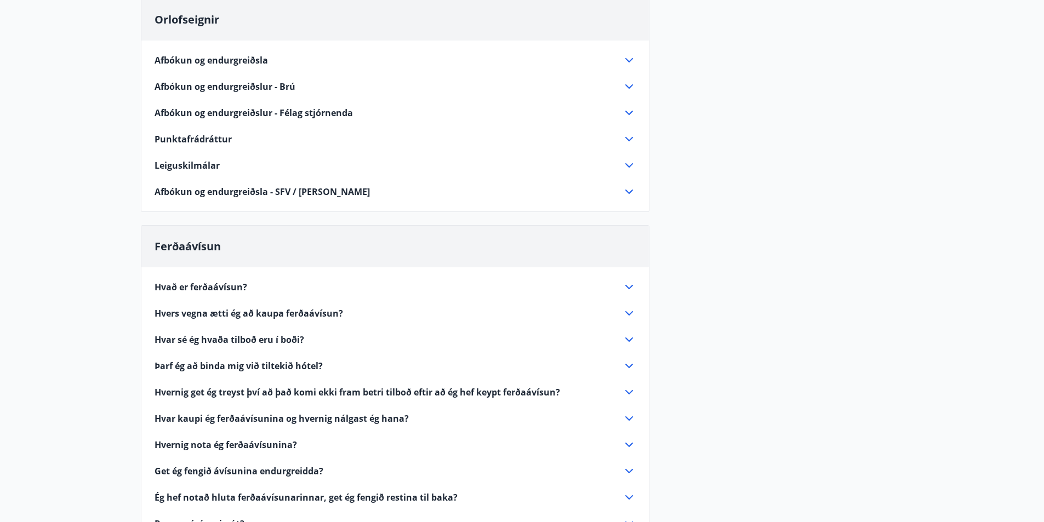
scroll to position [48, 0]
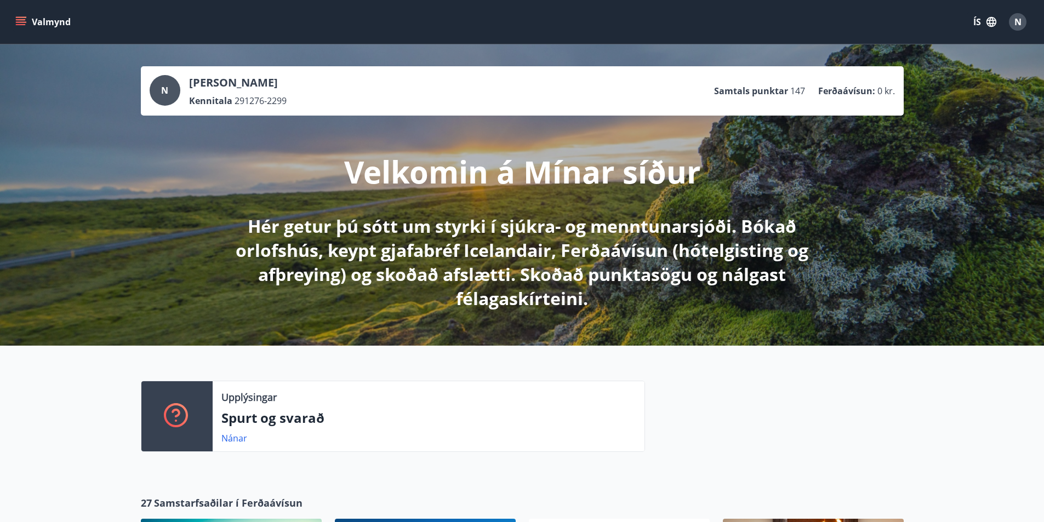
click at [274, 84] on p "[PERSON_NAME]" at bounding box center [238, 82] width 98 height 15
click at [388, 109] on div "N [PERSON_NAME] 291276-2299 Samtals punktar 147 Ferðaávísun : 0 kr." at bounding box center [522, 90] width 763 height 49
click at [741, 94] on p "Samtals punktar" at bounding box center [751, 91] width 74 height 12
click at [833, 84] on ul "Samtals punktar 147 Ferðaávísun : 0 kr." at bounding box center [804, 91] width 181 height 21
click at [1019, 26] on span "N" at bounding box center [1017, 22] width 7 height 12
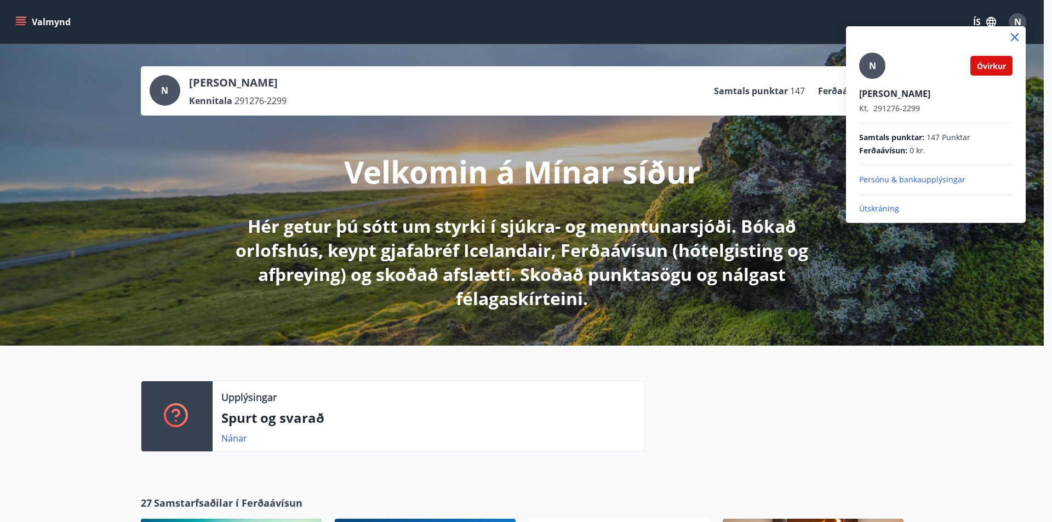
click at [975, 99] on div "[PERSON_NAME]. 291276-2299" at bounding box center [935, 101] width 153 height 26
click at [992, 69] on span "Óvirkur" at bounding box center [991, 66] width 29 height 10
click at [1014, 38] on icon at bounding box center [1015, 37] width 8 height 8
